Goal: Task Accomplishment & Management: Manage account settings

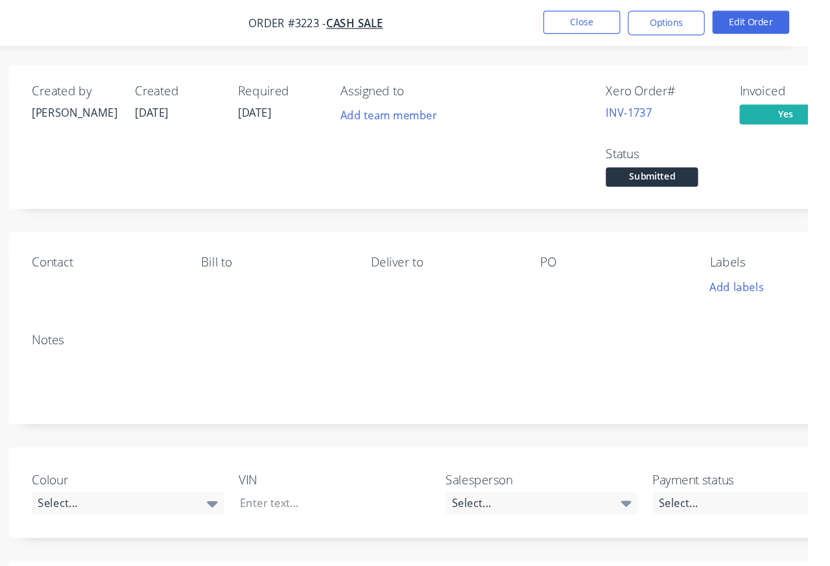
scroll to position [0, 158]
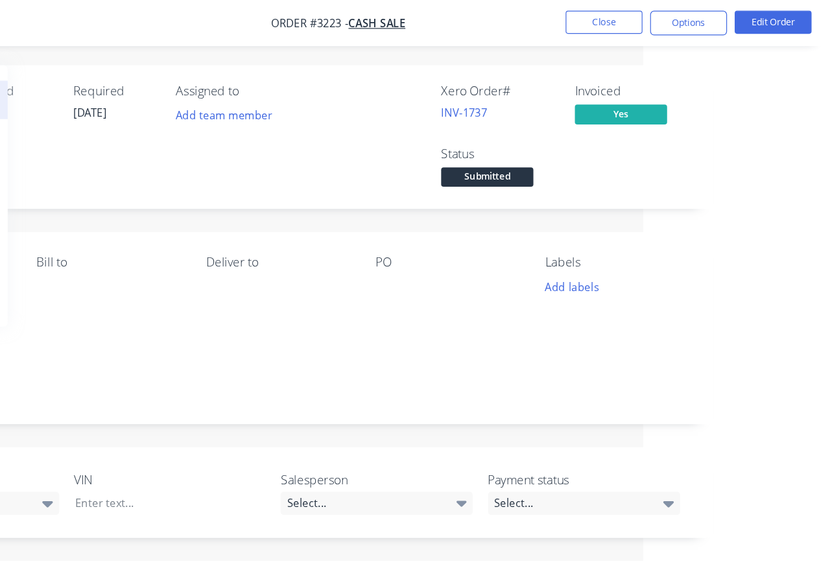
click at [607, 25] on button "Close" at bounding box center [639, 18] width 65 height 19
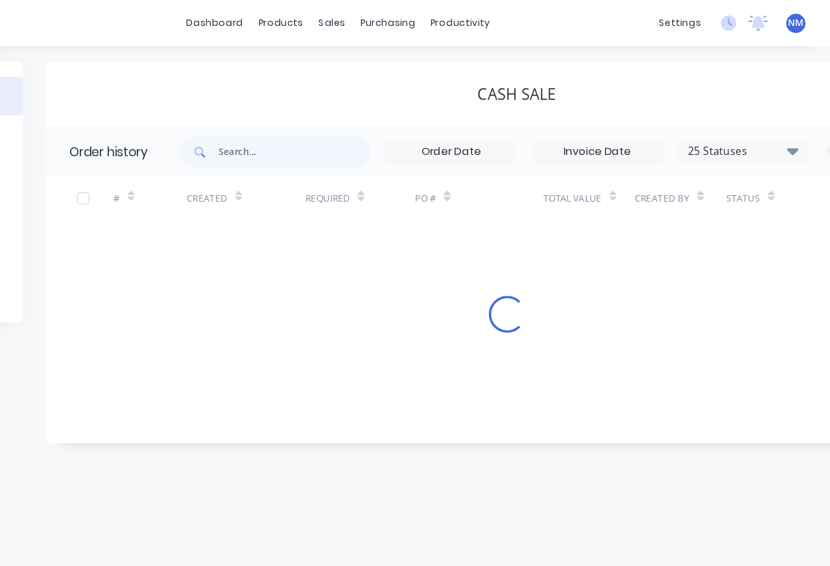
click at [795, 20] on span "NM" at bounding box center [801, 20] width 13 height 12
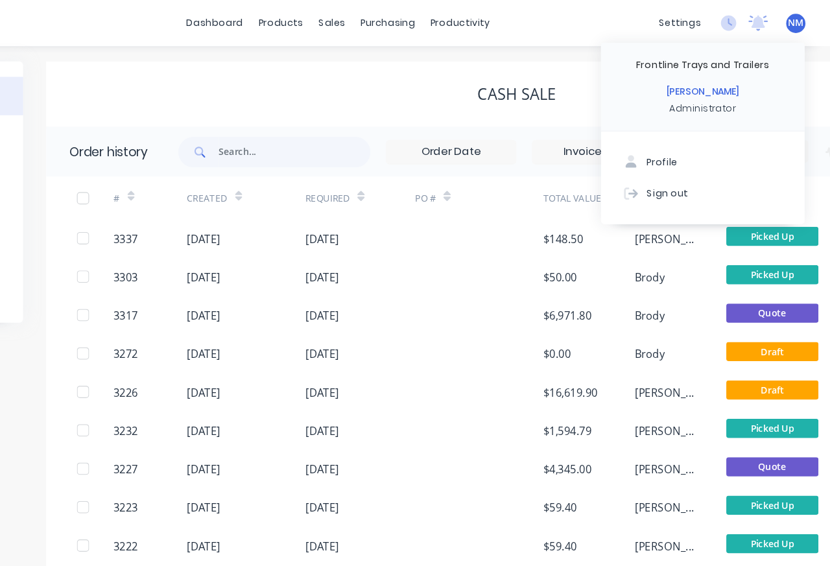
click at [637, 162] on button "Sign out" at bounding box center [723, 163] width 172 height 26
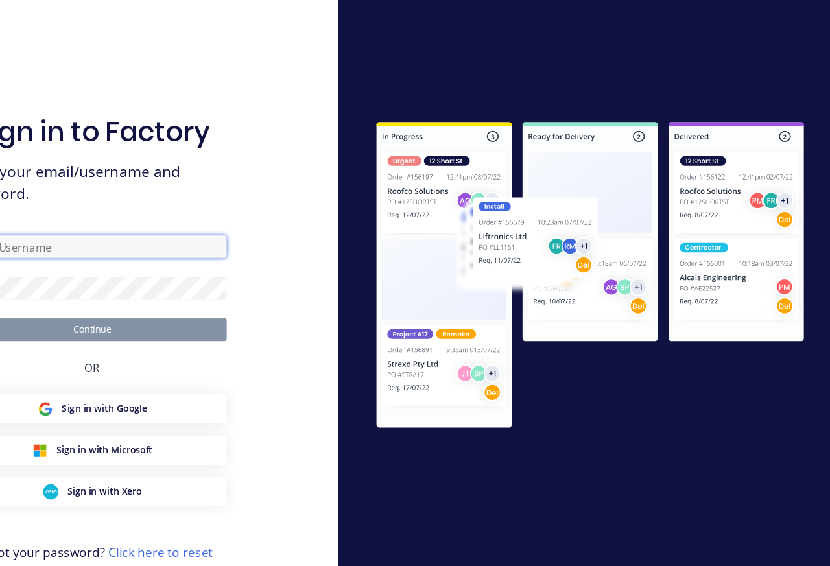
click at [135, 218] on input "text" at bounding box center [207, 208] width 227 height 19
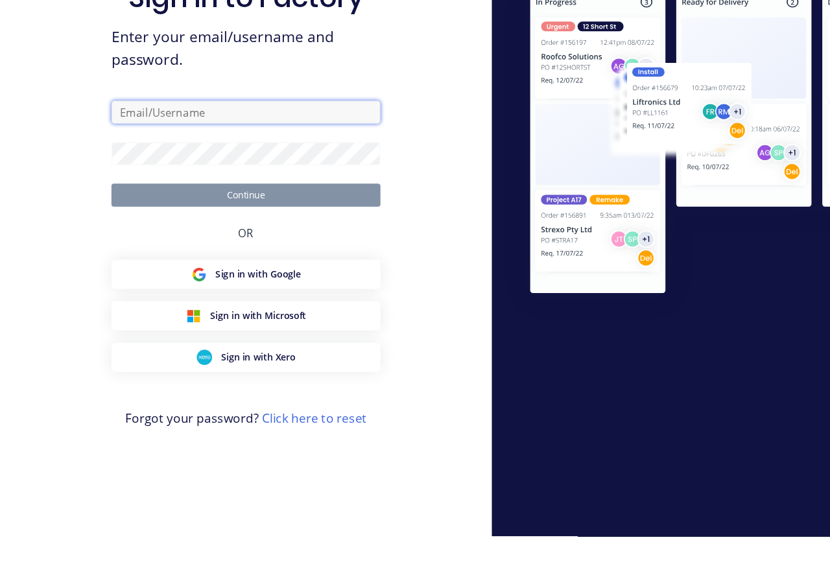
type input "R"
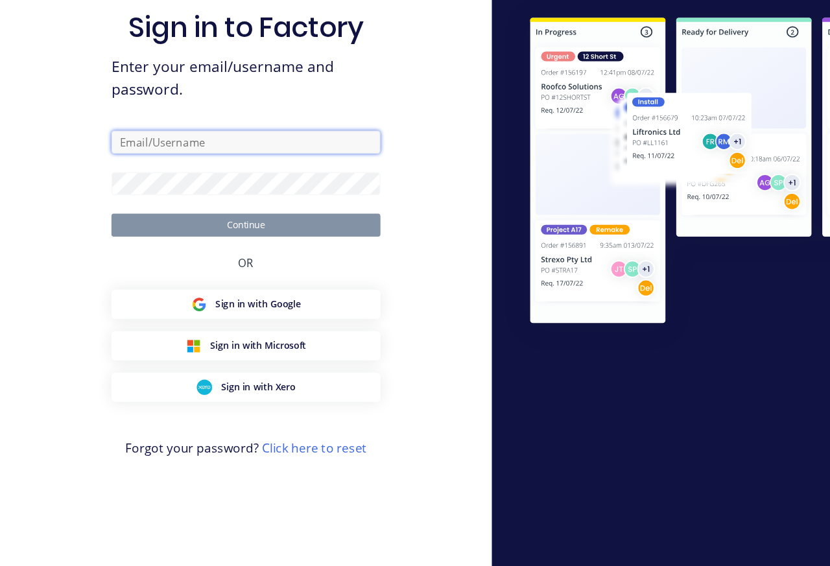
click at [189, 199] on input "text" at bounding box center [207, 208] width 227 height 19
type input "[PERSON_NAME][EMAIL_ADDRESS][DOMAIN_NAME]"
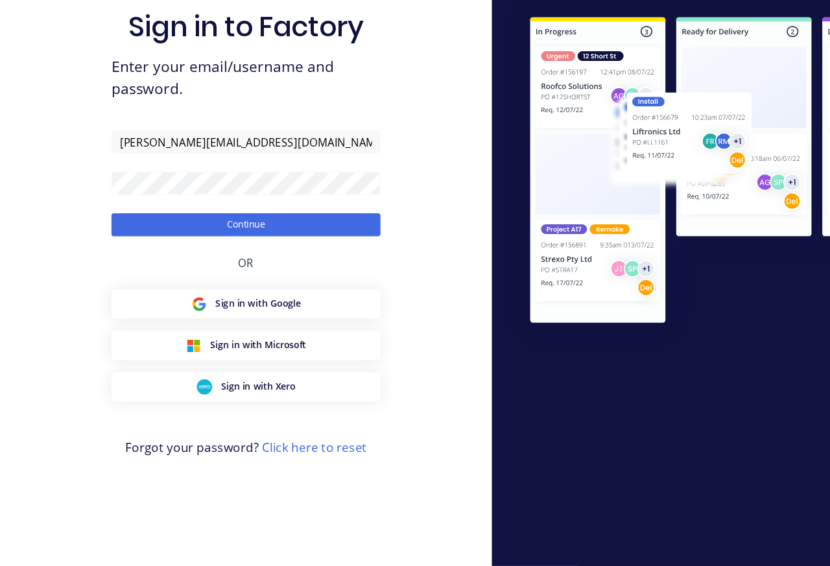
click at [252, 269] on button "Continue" at bounding box center [207, 278] width 227 height 19
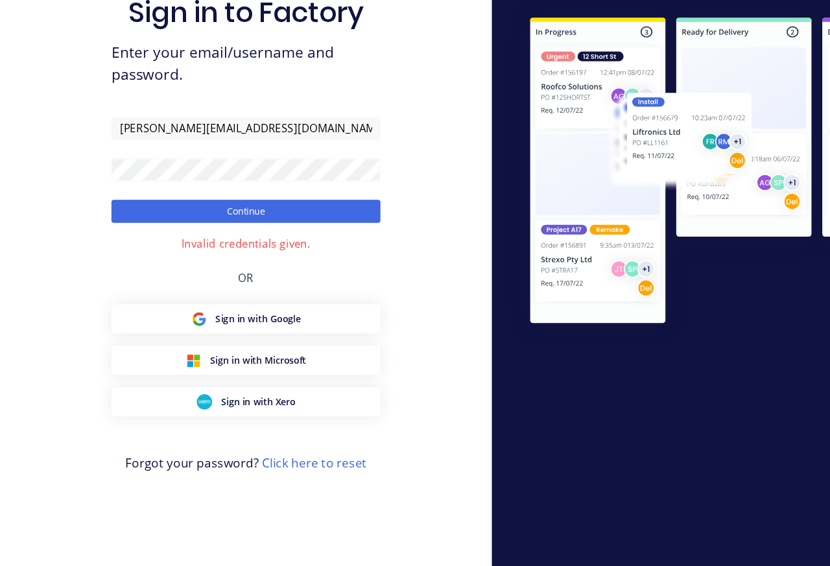
click at [274, 472] on link "Click here to reset" at bounding box center [265, 479] width 88 height 14
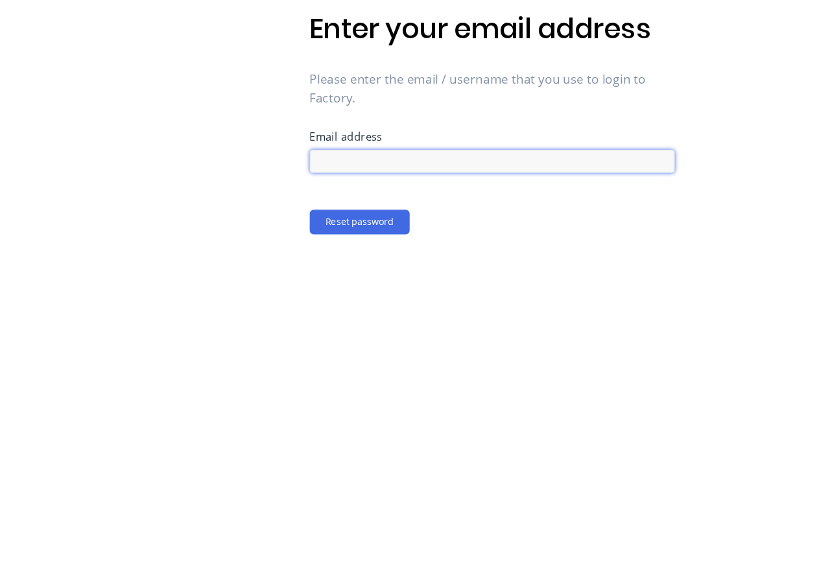
click at [406, 215] on input at bounding box center [415, 224] width 308 height 19
type input "[PERSON_NAME][EMAIL_ADDRESS][DOMAIN_NAME]"
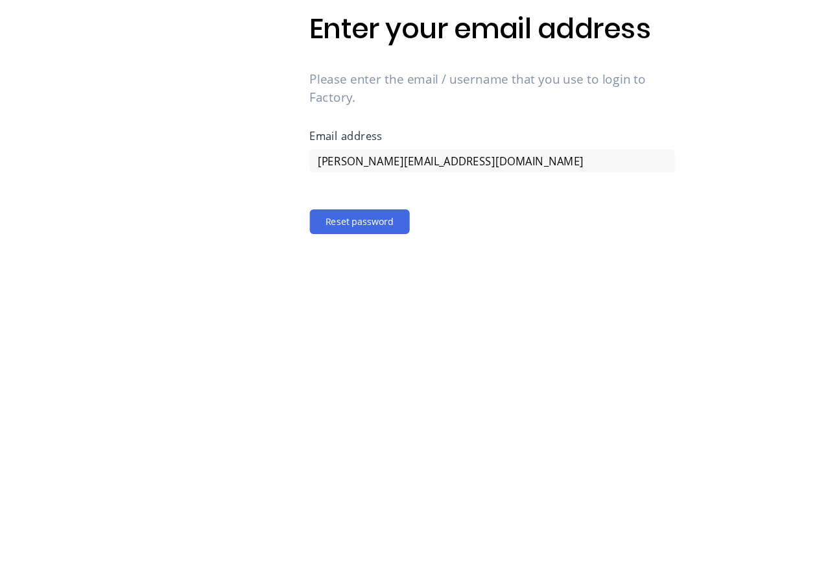
click at [317, 265] on button "Reset password" at bounding box center [303, 275] width 84 height 21
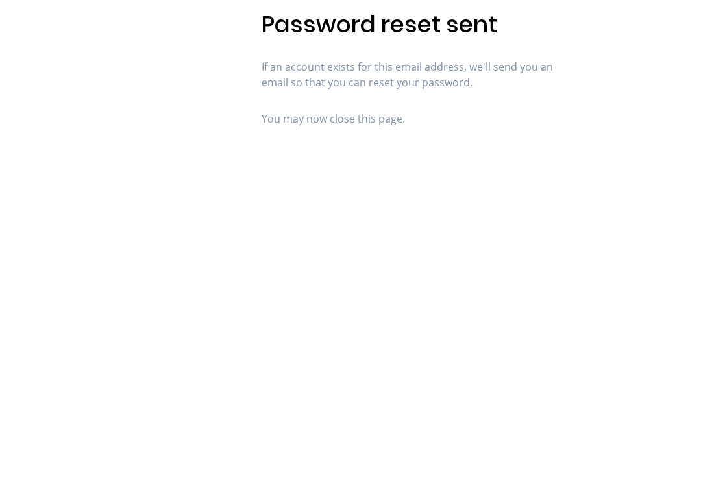
scroll to position [0, 0]
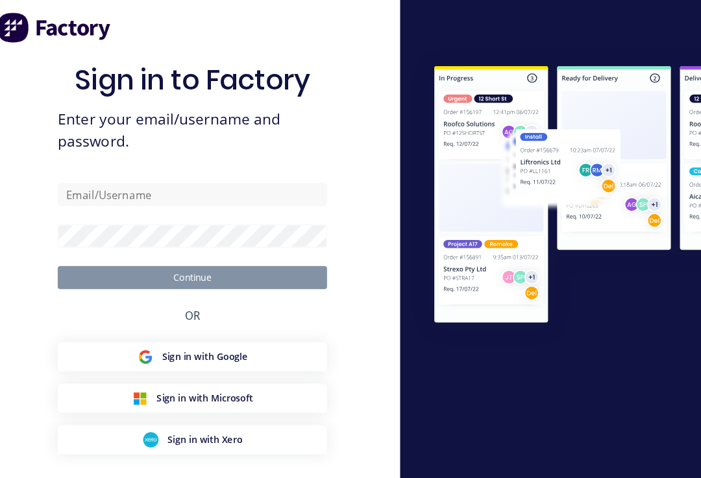
scroll to position [21, 0]
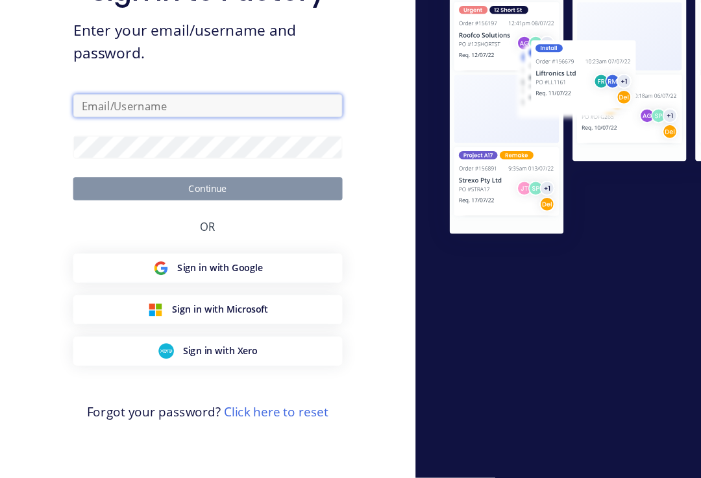
click at [204, 154] on input "text" at bounding box center [175, 163] width 227 height 19
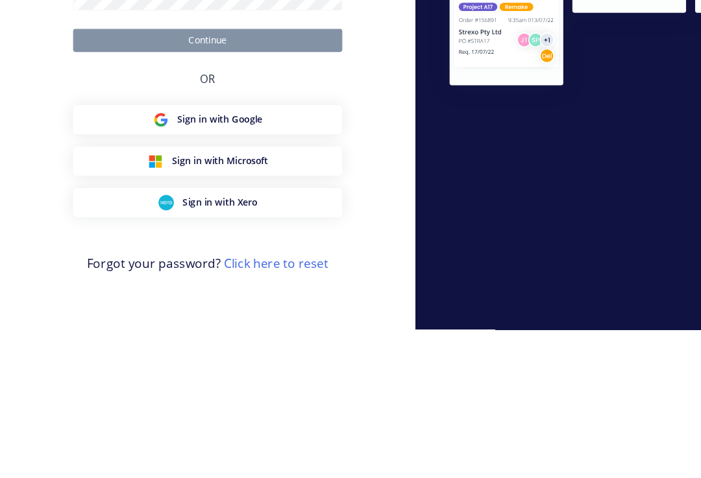
scroll to position [21, 0]
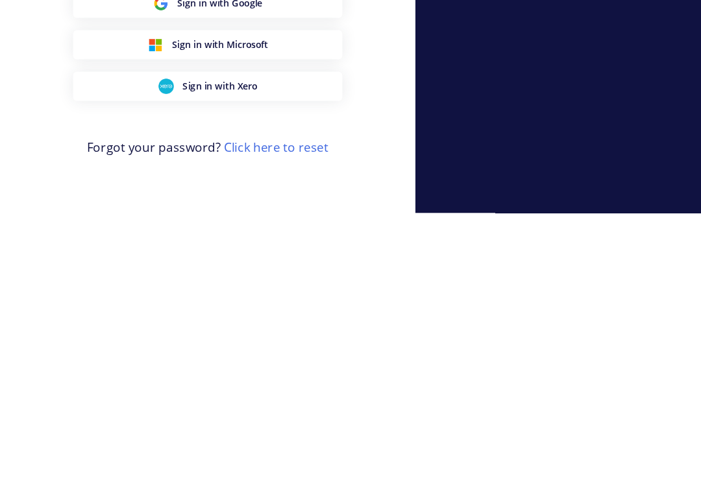
click at [237, 415] on link "Click here to reset" at bounding box center [233, 422] width 88 height 14
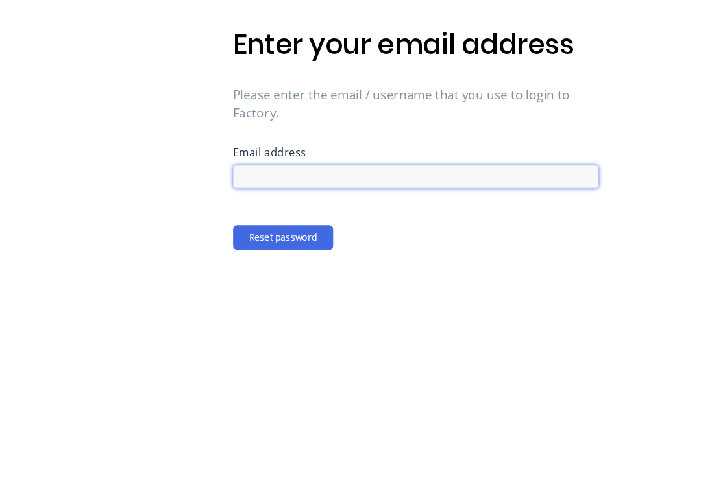
click at [231, 215] on input at bounding box center [351, 224] width 308 height 19
type input "R"
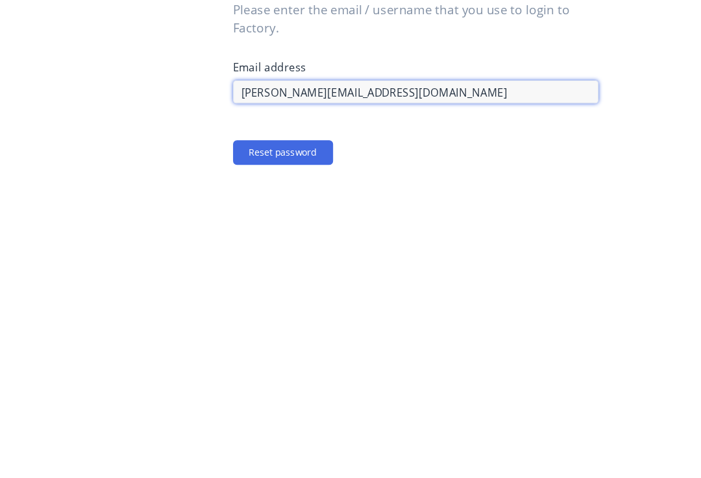
type input "[PERSON_NAME][EMAIL_ADDRESS][DOMAIN_NAME]"
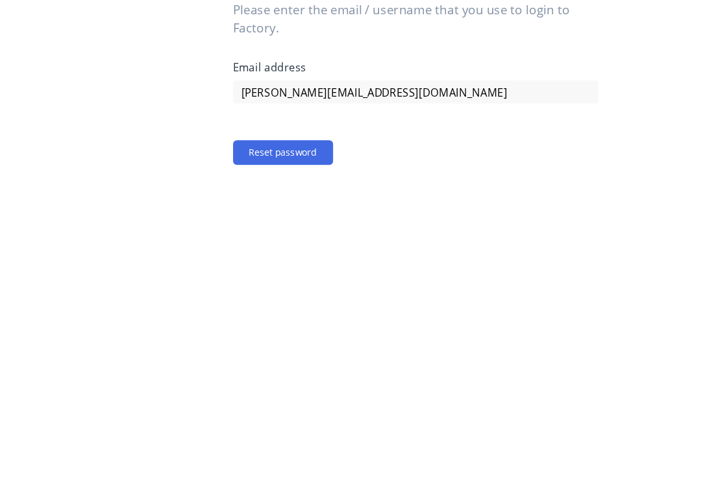
click at [252, 265] on button "Reset password" at bounding box center [239, 275] width 84 height 21
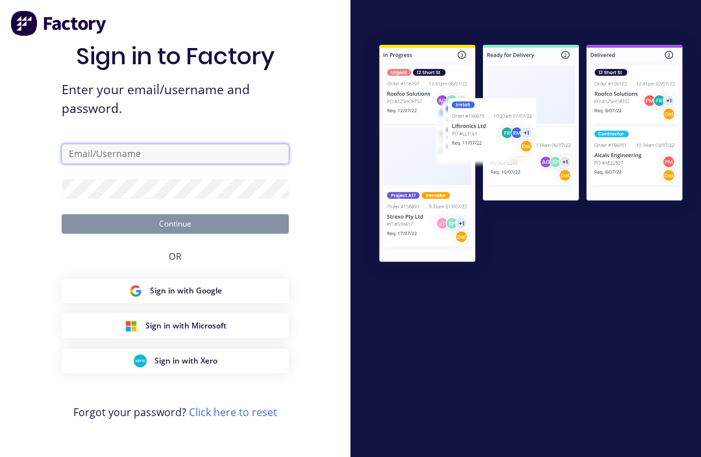
click at [132, 163] on input "text" at bounding box center [175, 153] width 227 height 19
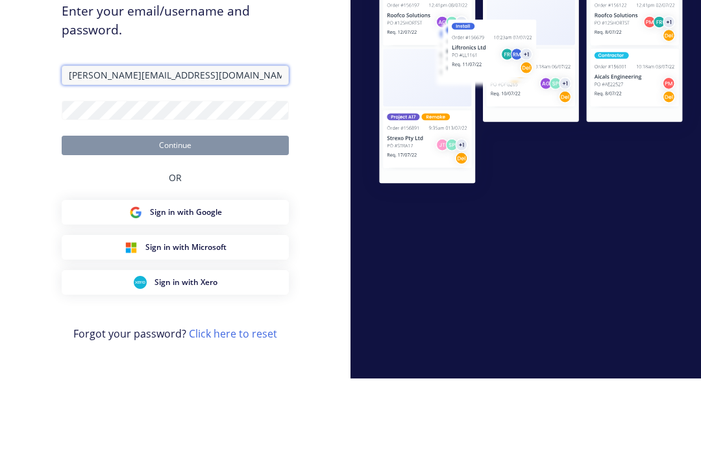
type input "[PERSON_NAME][EMAIL_ADDRESS][DOMAIN_NAME]"
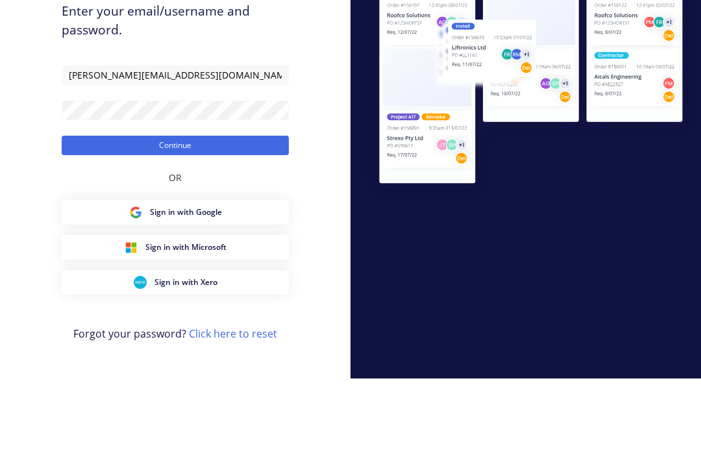
click at [131, 214] on button "Continue" at bounding box center [175, 223] width 227 height 19
